Goal: Communication & Community: Participate in discussion

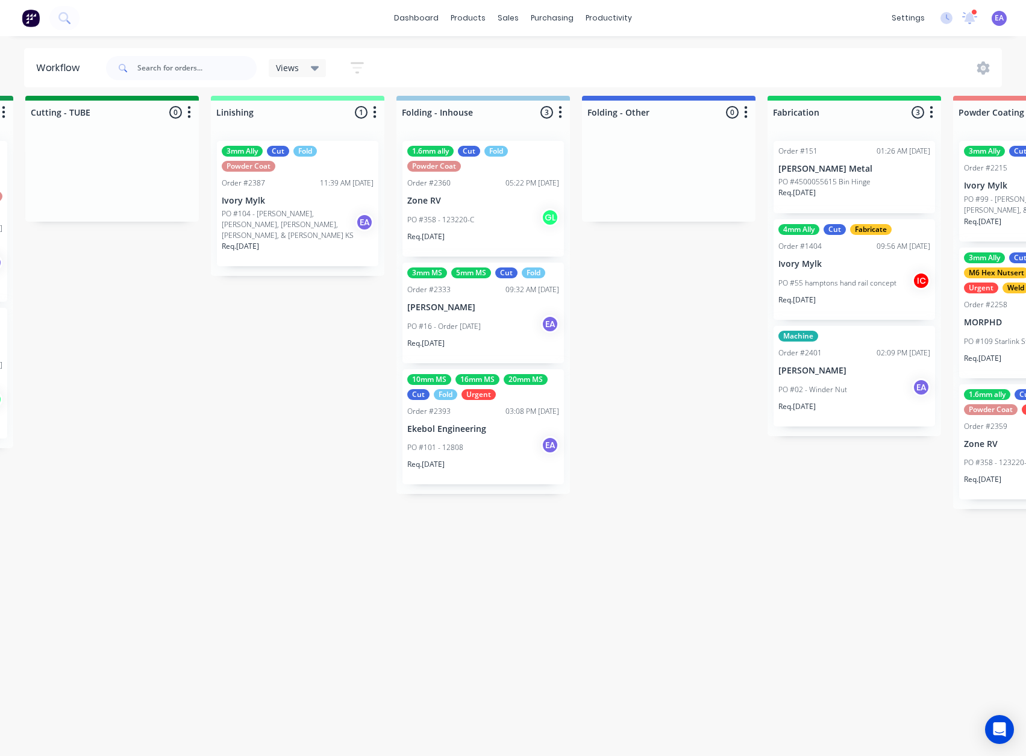
scroll to position [16, 2938]
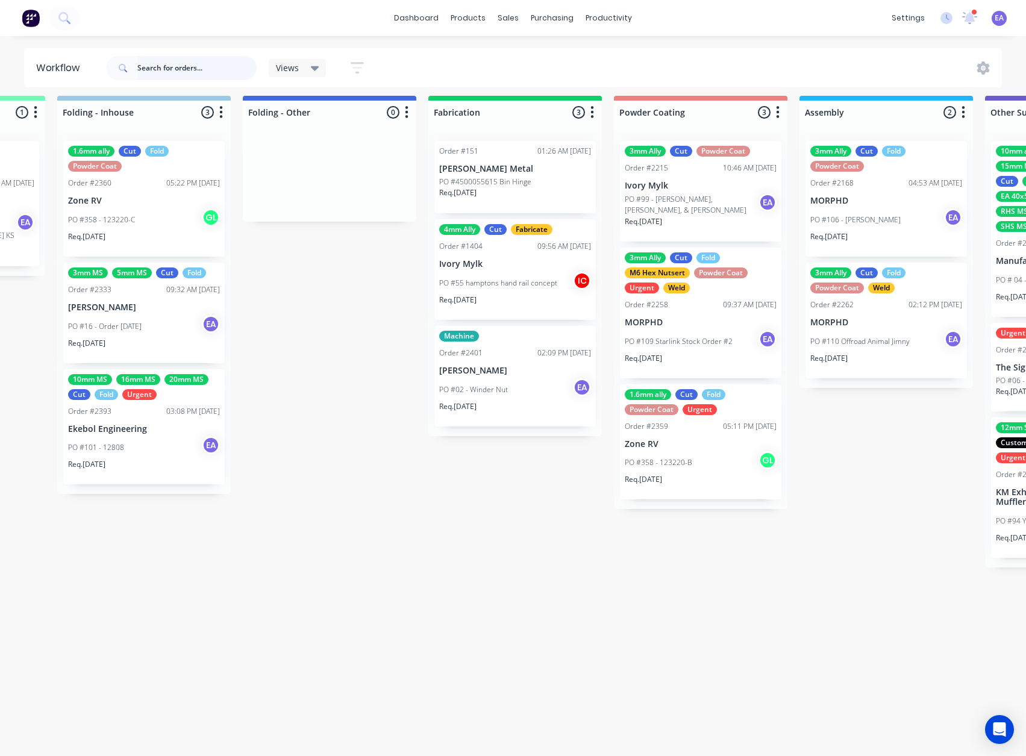
click at [199, 71] on input "text" at bounding box center [196, 68] width 119 height 24
type input "stirling"
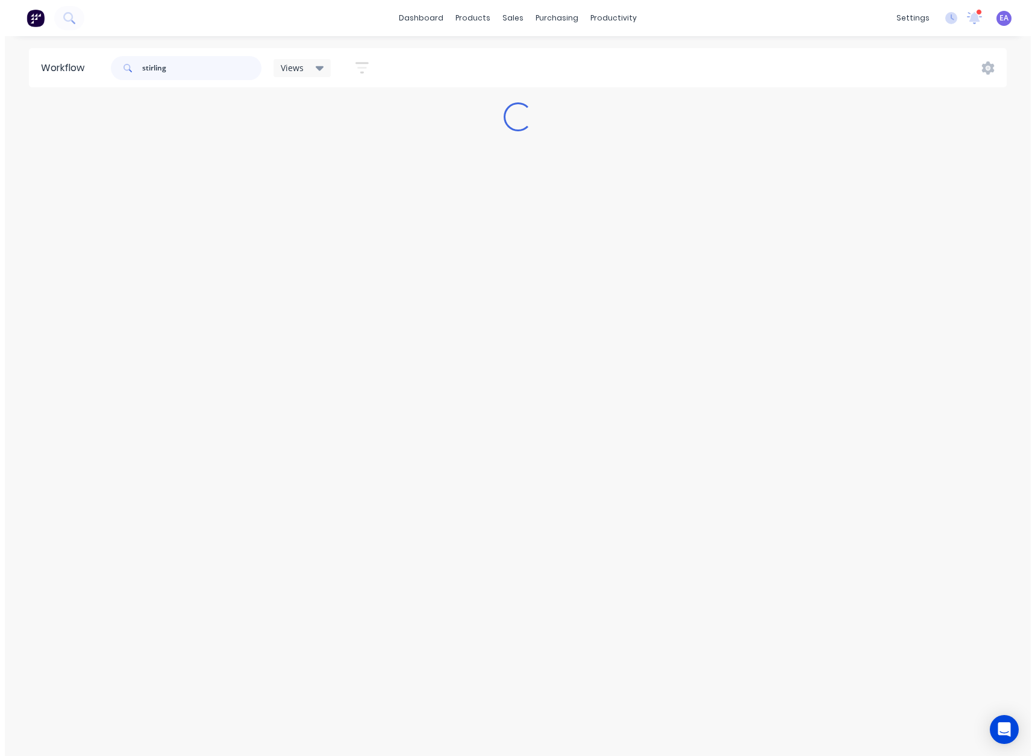
scroll to position [0, 0]
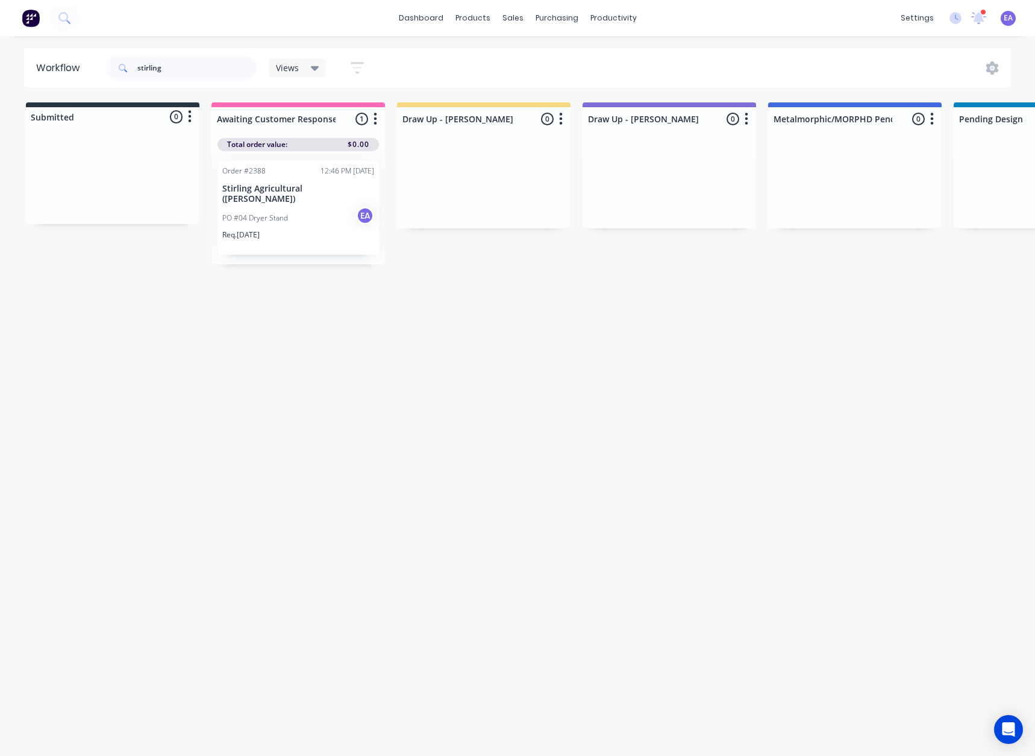
drag, startPoint x: 128, startPoint y: 306, endPoint x: 59, endPoint y: 332, distance: 74.0
drag, startPoint x: 292, startPoint y: 202, endPoint x: 644, endPoint y: 201, distance: 351.3
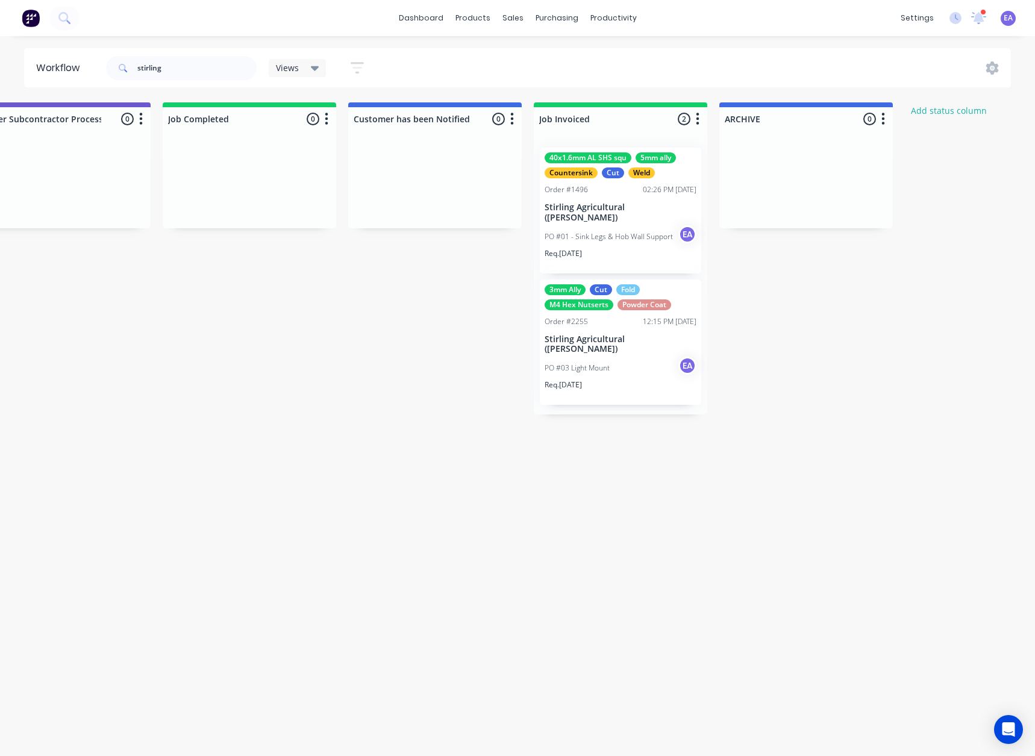
scroll to position [0, 3990]
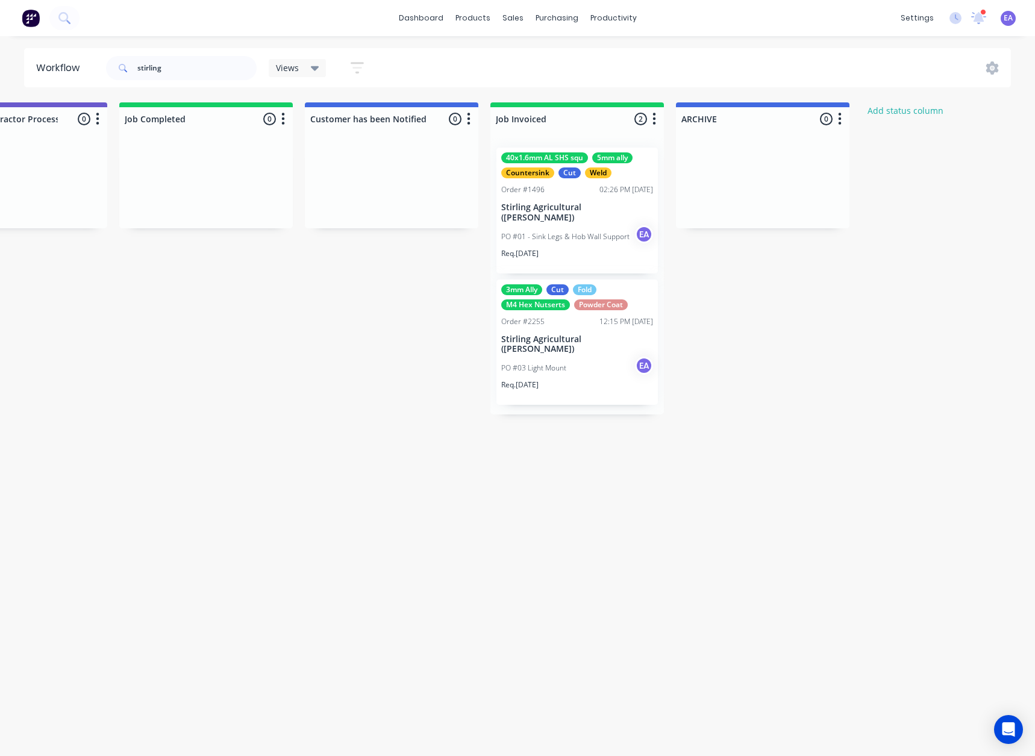
drag, startPoint x: 382, startPoint y: 312, endPoint x: 504, endPoint y: 315, distance: 121.8
click at [568, 357] on div "PO #03 Light Mount EA" at bounding box center [577, 368] width 152 height 23
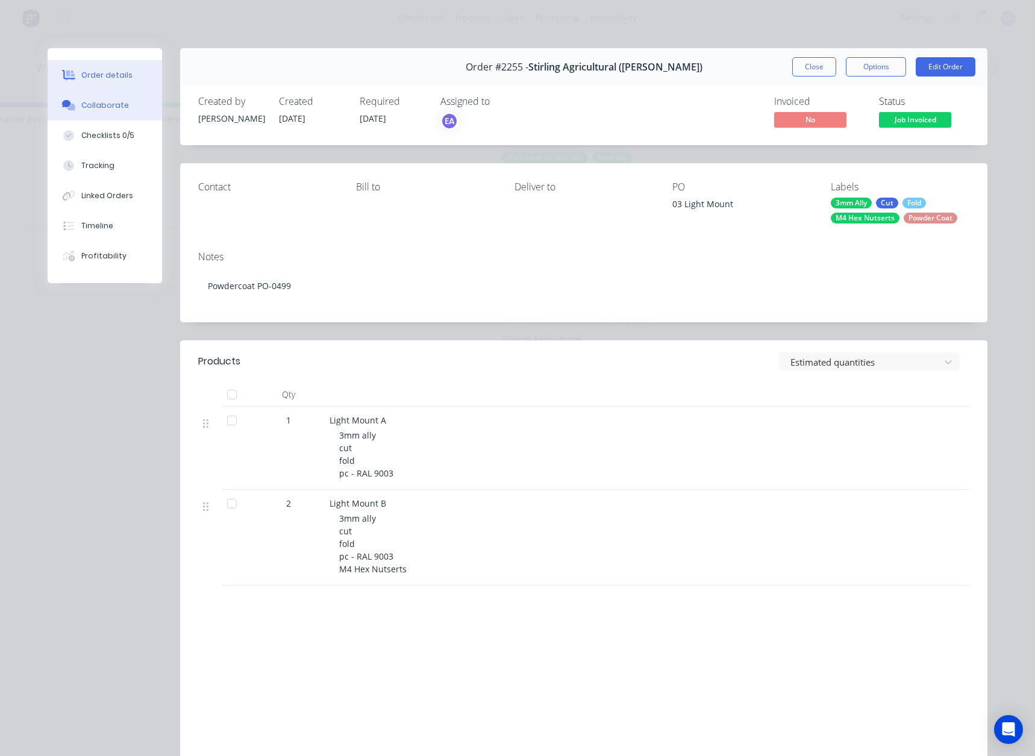
click at [117, 110] on div "Collaborate" at bounding box center [105, 105] width 48 height 11
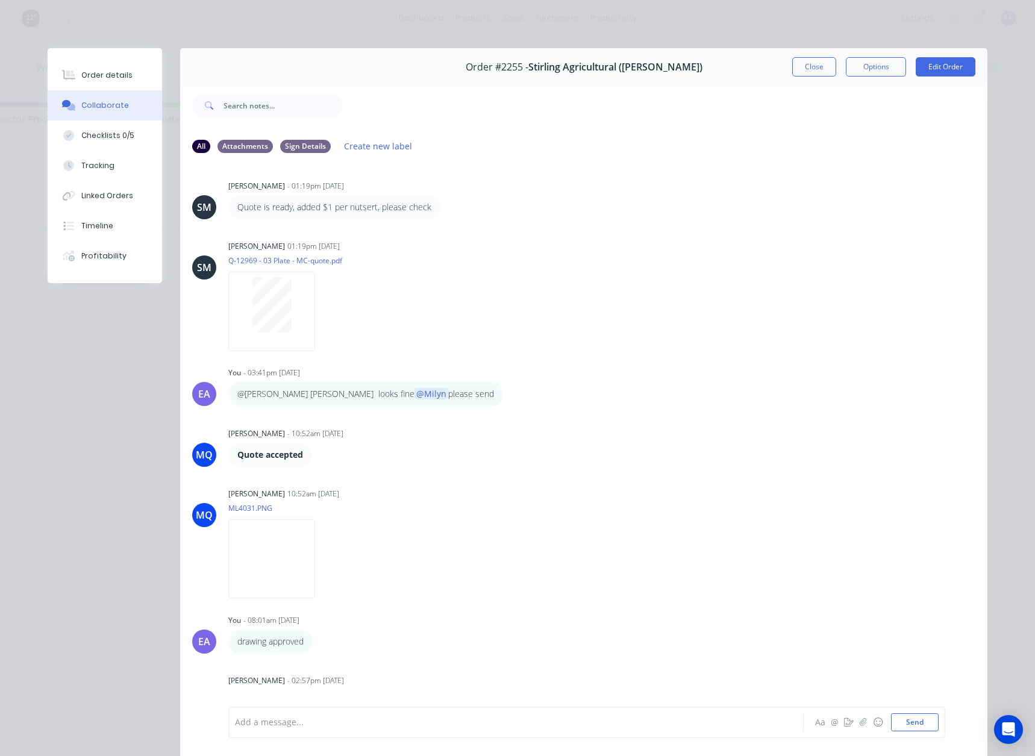
scroll to position [64, 0]
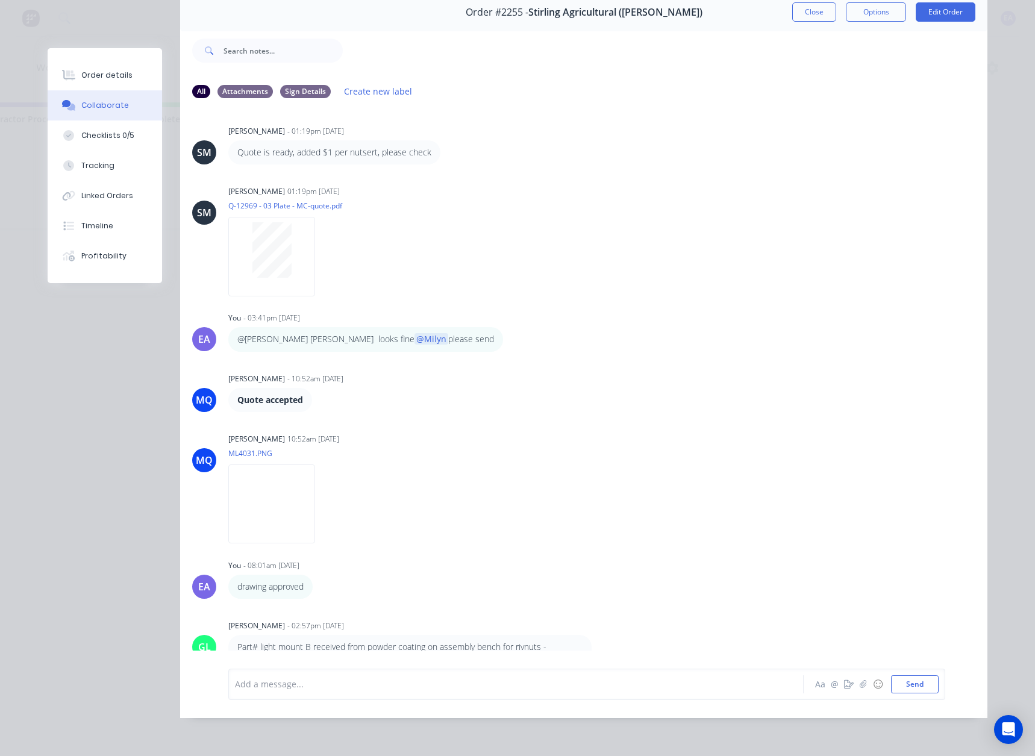
click at [267, 691] on div "Add a message..." at bounding box center [499, 684] width 528 height 18
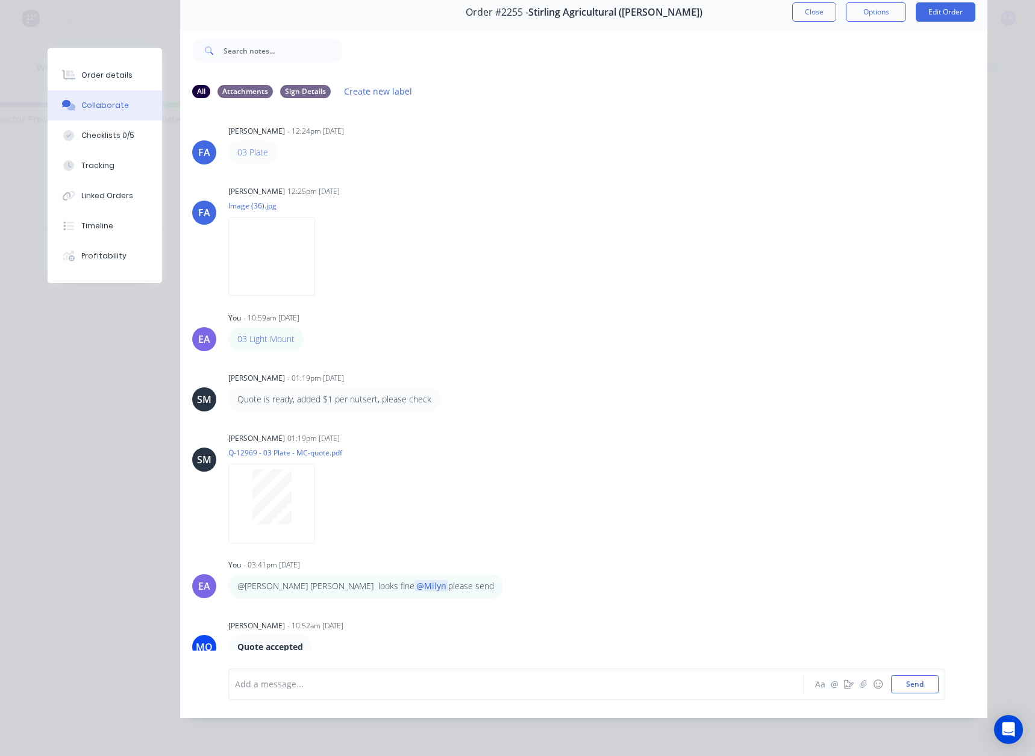
scroll to position [0, 0]
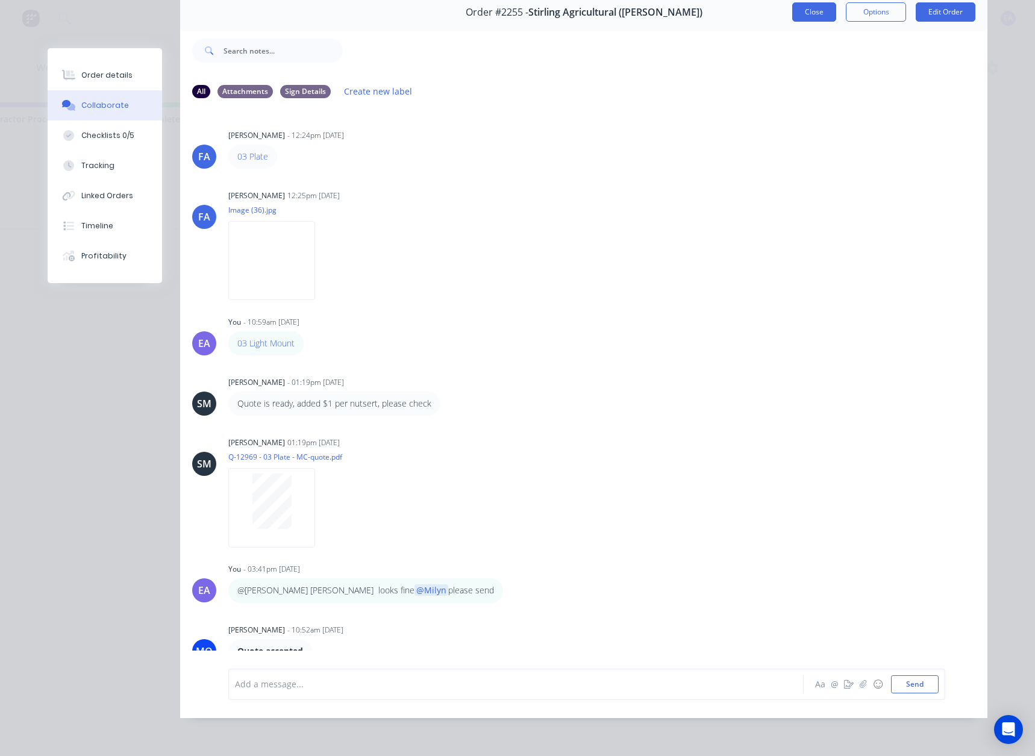
click at [792, 11] on button "Close" at bounding box center [814, 11] width 44 height 19
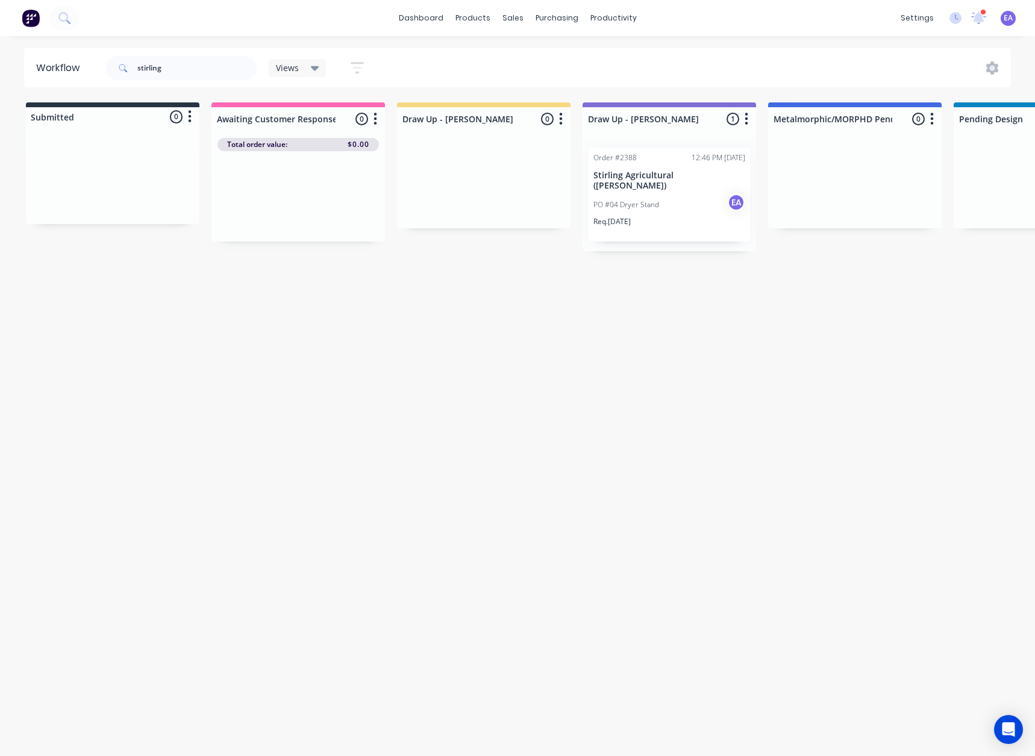
drag, startPoint x: 316, startPoint y: 448, endPoint x: 198, endPoint y: 484, distance: 123.9
click at [979, 20] on icon at bounding box center [978, 16] width 11 height 11
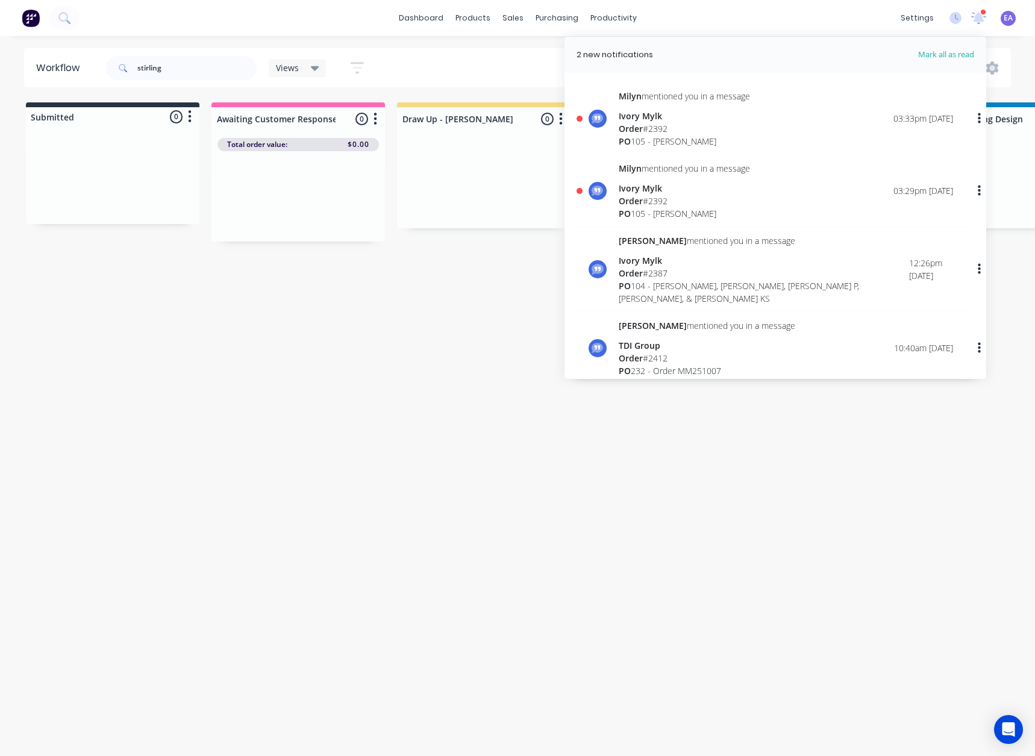
click at [695, 195] on div "Order # 2392" at bounding box center [684, 201] width 131 height 13
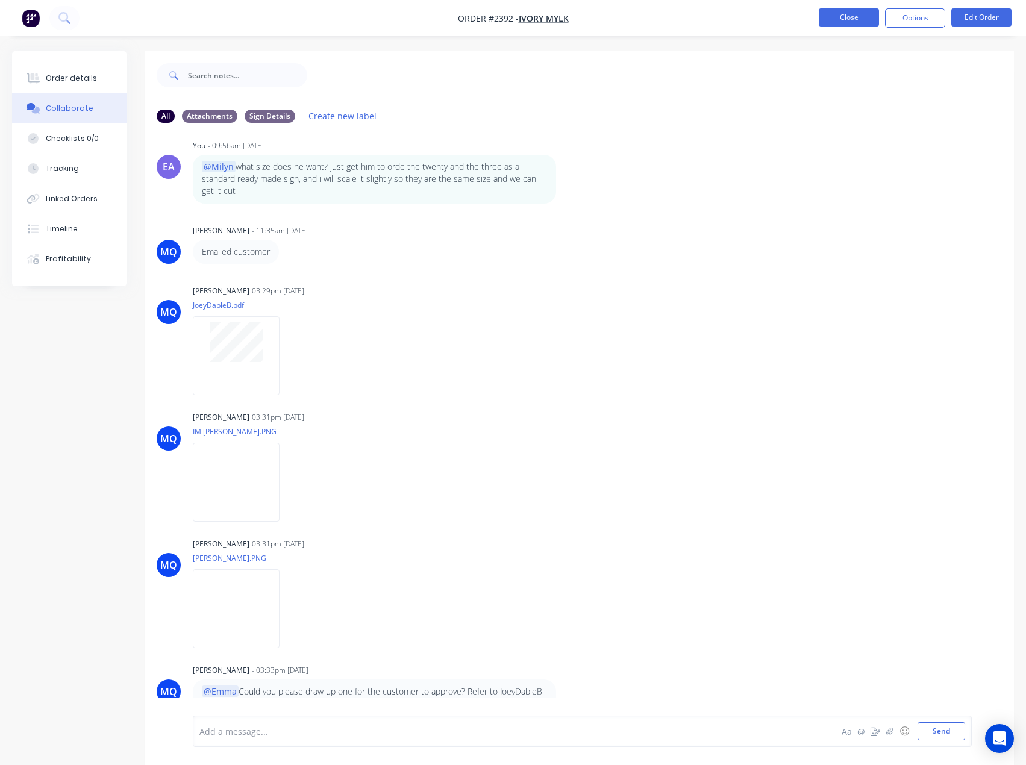
click at [846, 13] on button "Close" at bounding box center [849, 17] width 60 height 18
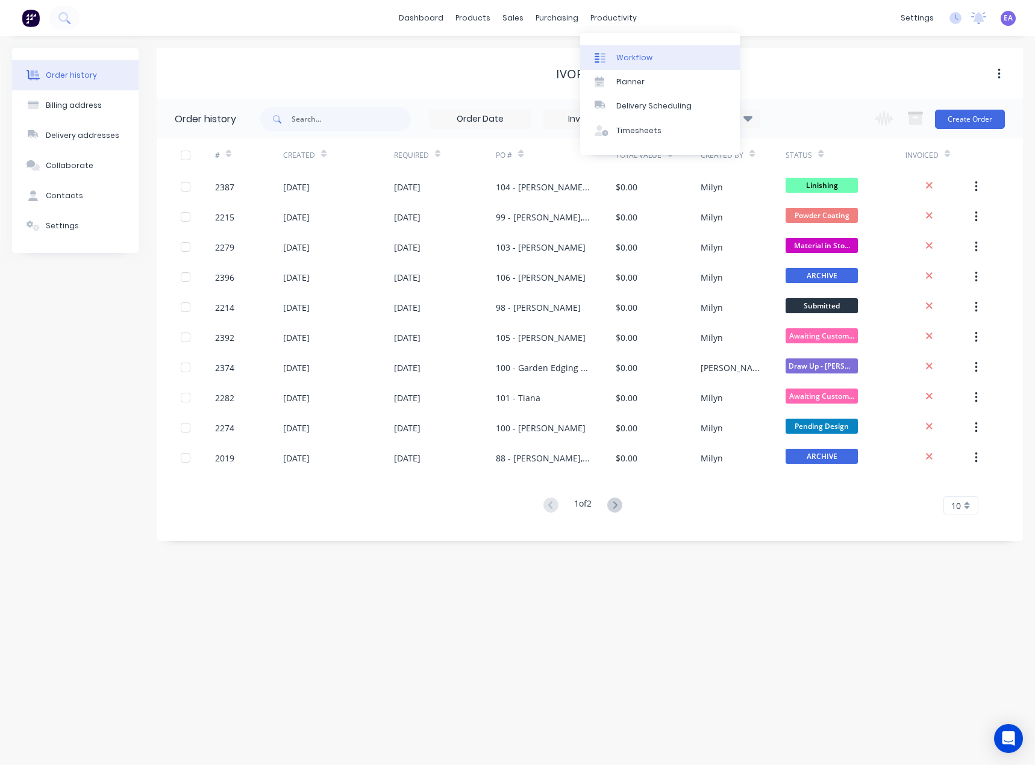
click at [627, 56] on div "Workflow" at bounding box center [634, 57] width 36 height 11
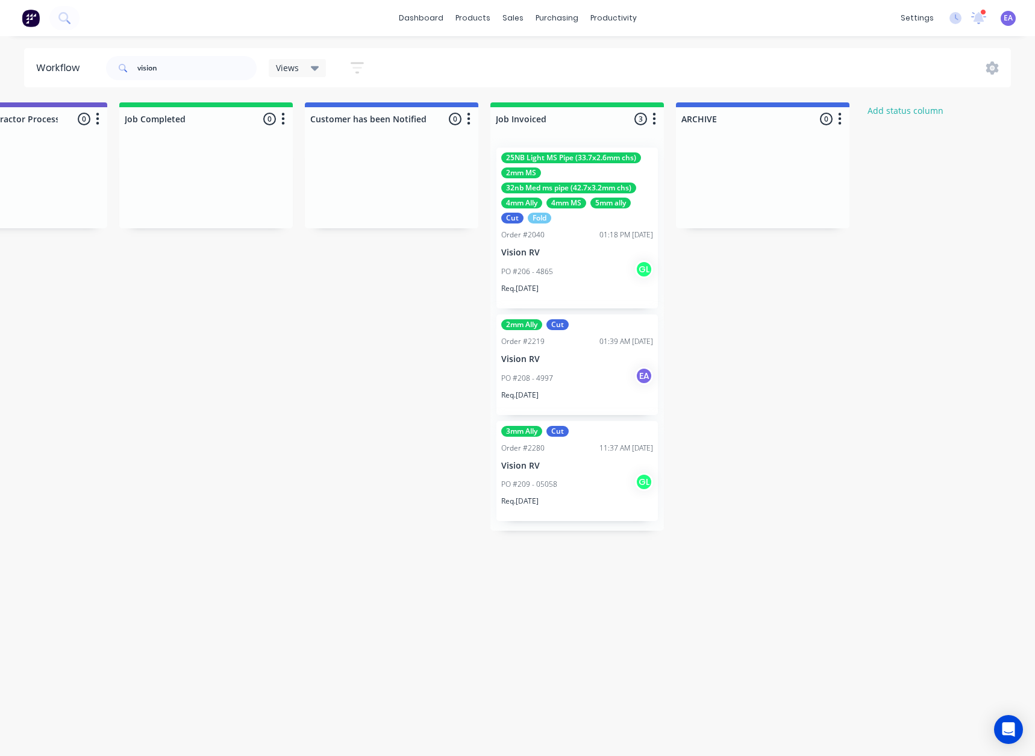
scroll to position [0, 3990]
drag, startPoint x: 198, startPoint y: 77, endPoint x: 74, endPoint y: 77, distance: 124.1
click at [74, 77] on header "Workflow vision Views Save new view None (Default) edit Greg edit Greg edit Sho…" at bounding box center [518, 67] width 988 height 39
type input "laura"
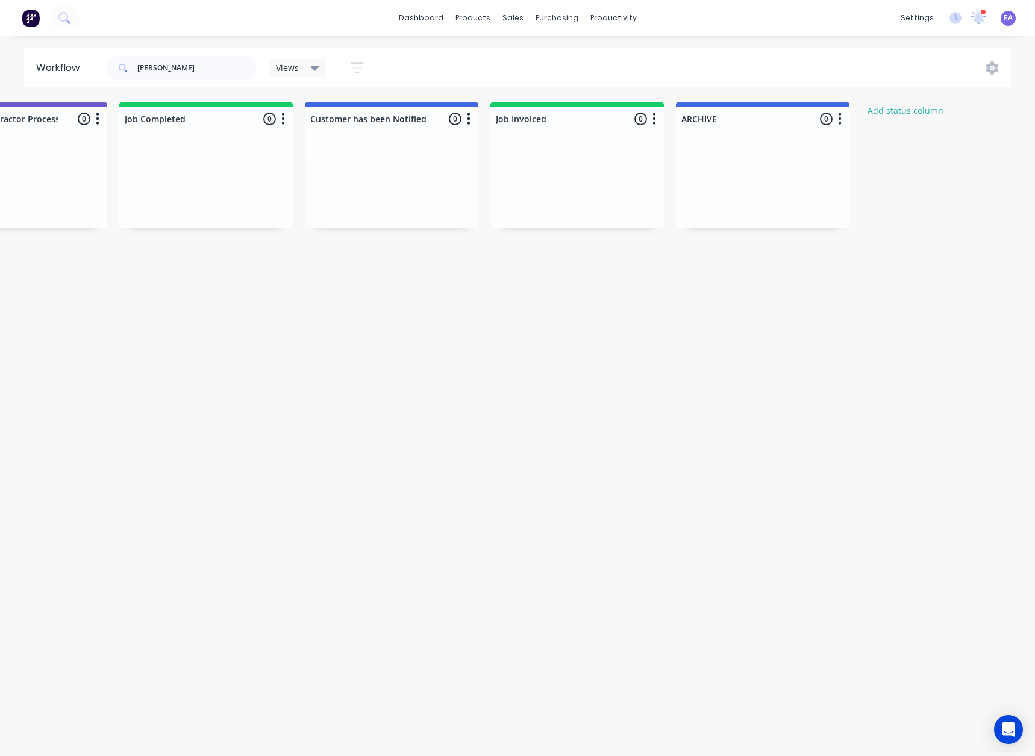
scroll to position [0, 0]
drag, startPoint x: 505, startPoint y: 313, endPoint x: 563, endPoint y: 313, distance: 58.4
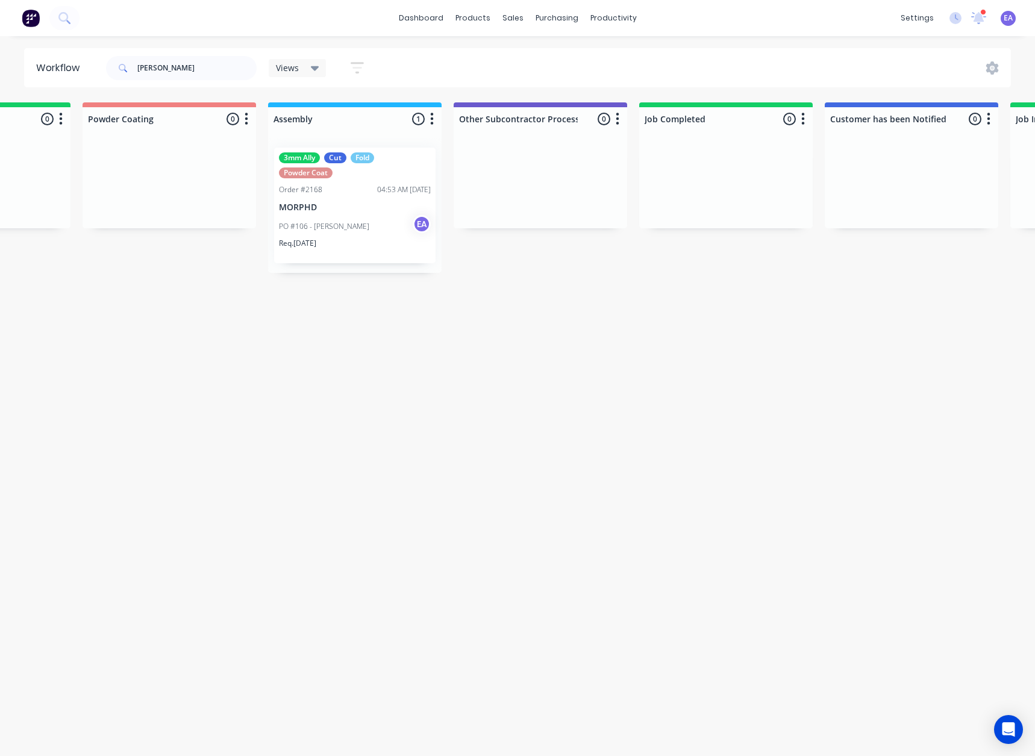
scroll to position [0, 3374]
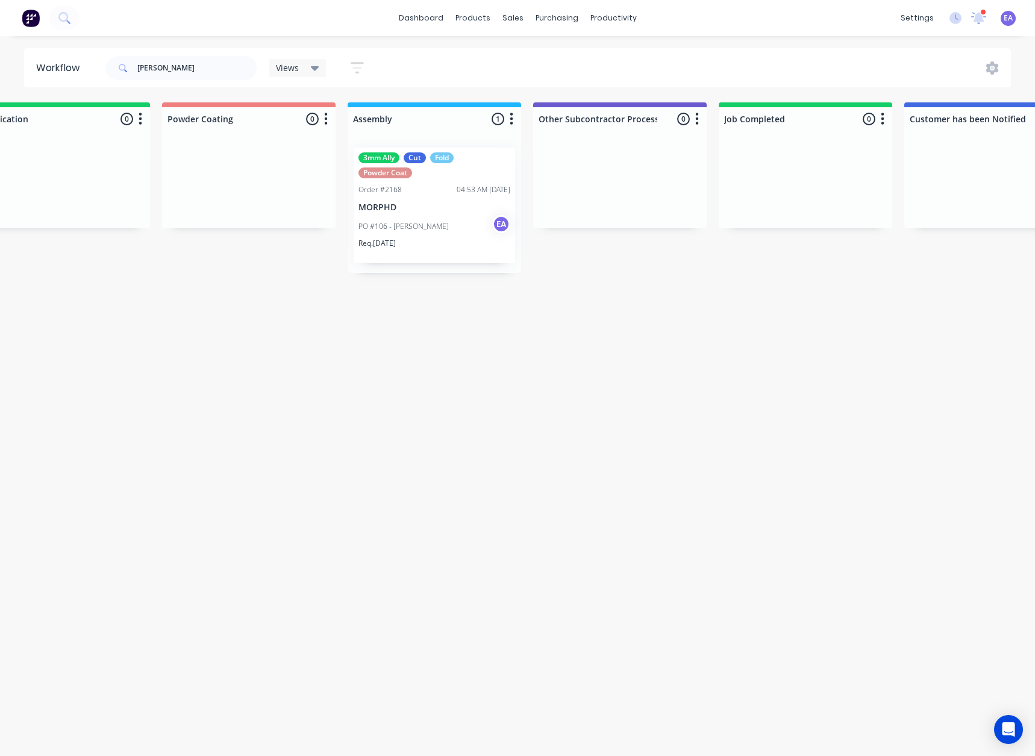
drag, startPoint x: 487, startPoint y: 322, endPoint x: 422, endPoint y: 337, distance: 67.5
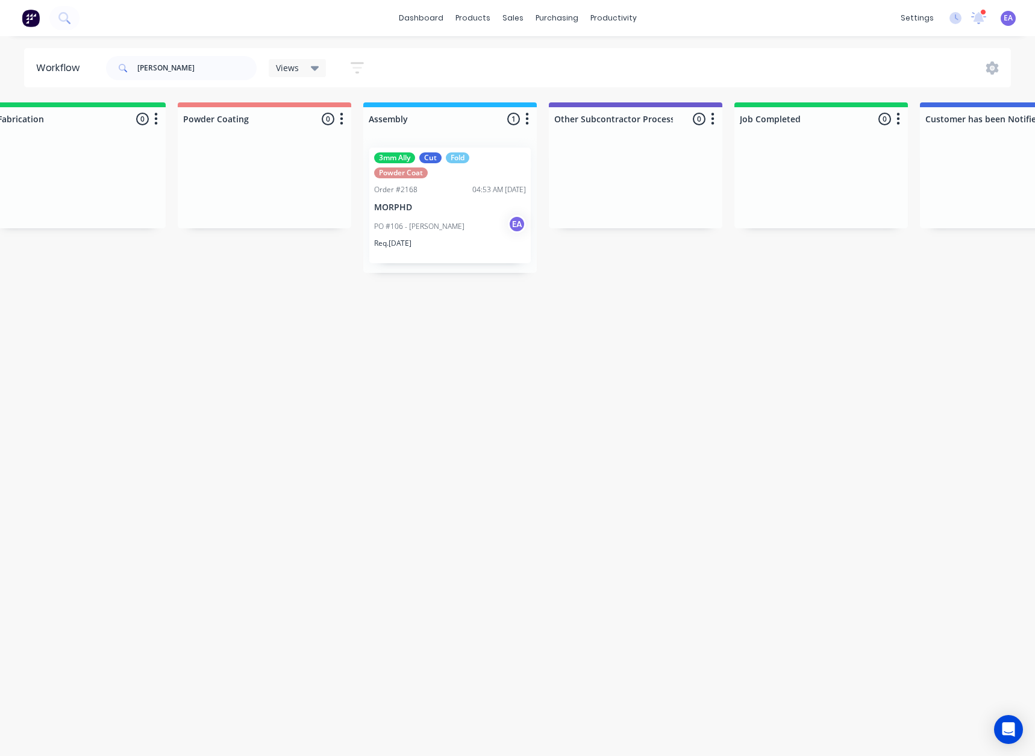
click at [453, 215] on div "PO #106 - Laura Smith EA" at bounding box center [450, 226] width 152 height 23
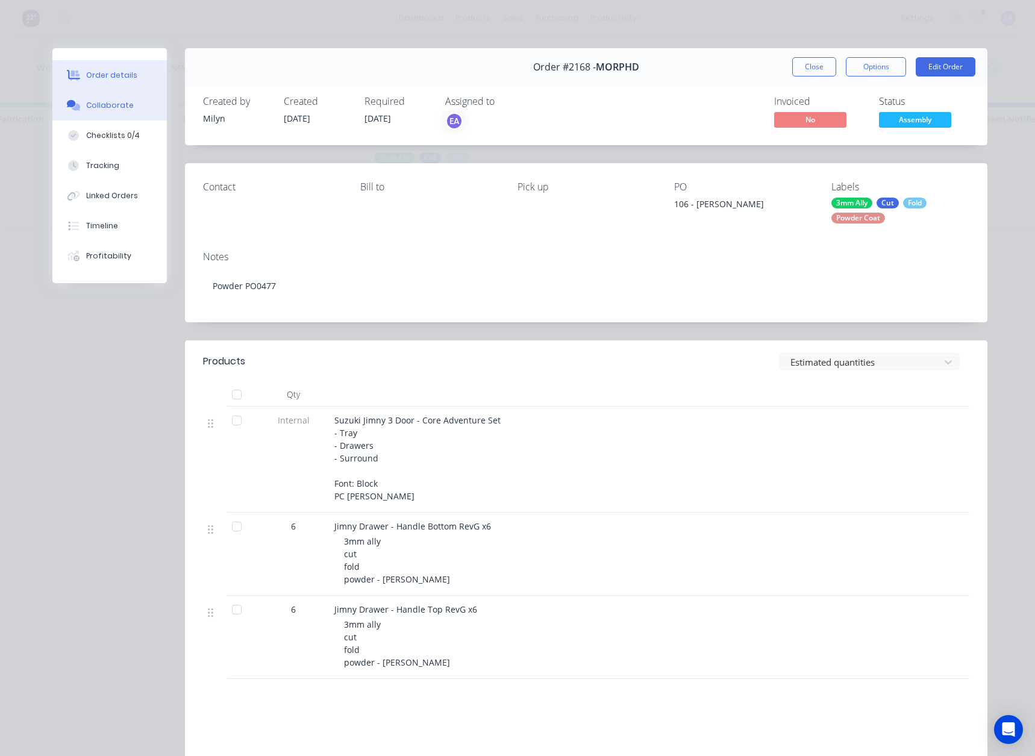
click at [125, 92] on button "Collaborate" at bounding box center [109, 105] width 114 height 30
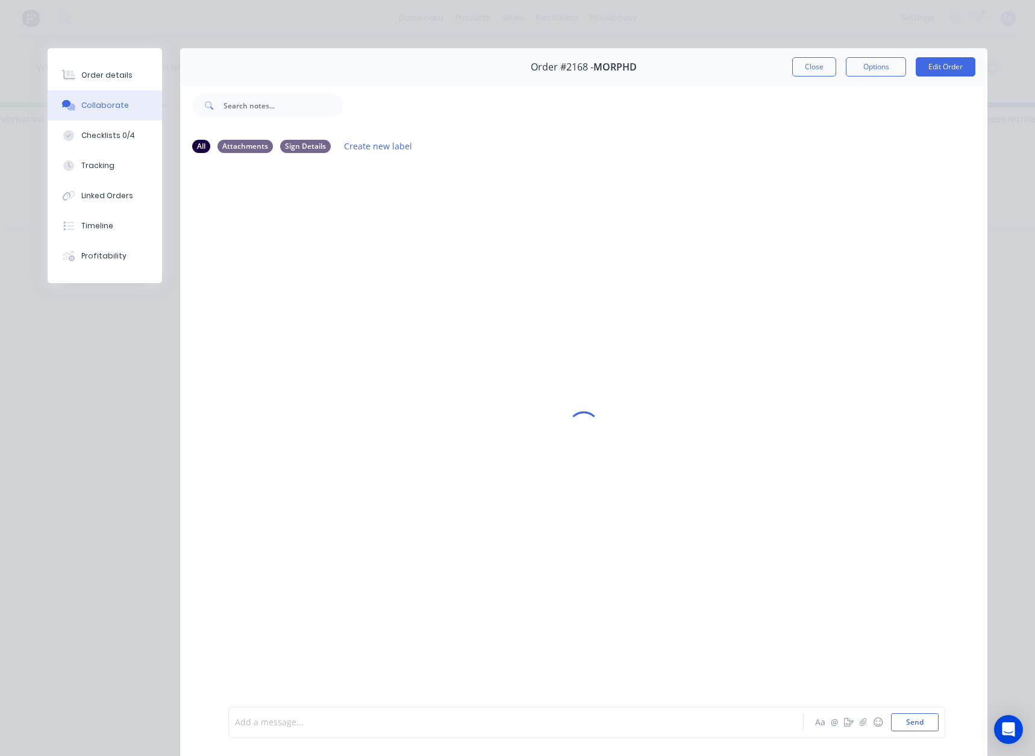
click at [264, 723] on div at bounding box center [499, 722] width 527 height 13
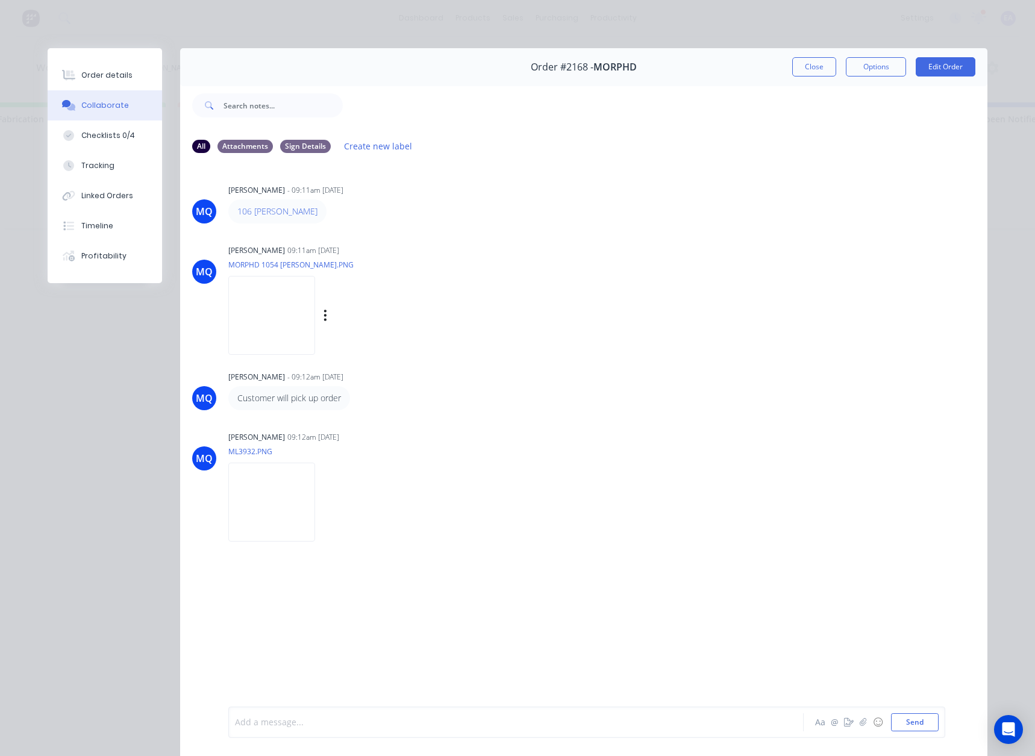
click at [252, 336] on img at bounding box center [271, 315] width 87 height 79
click at [315, 522] on img at bounding box center [271, 502] width 87 height 79
click at [276, 319] on img at bounding box center [271, 315] width 87 height 79
